Goal: Find specific page/section: Find specific page/section

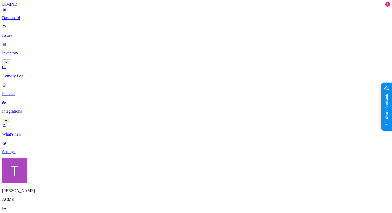
click at [28, 38] on p "Issues" at bounding box center [196, 35] width 388 height 5
